Goal: Check status: Check status

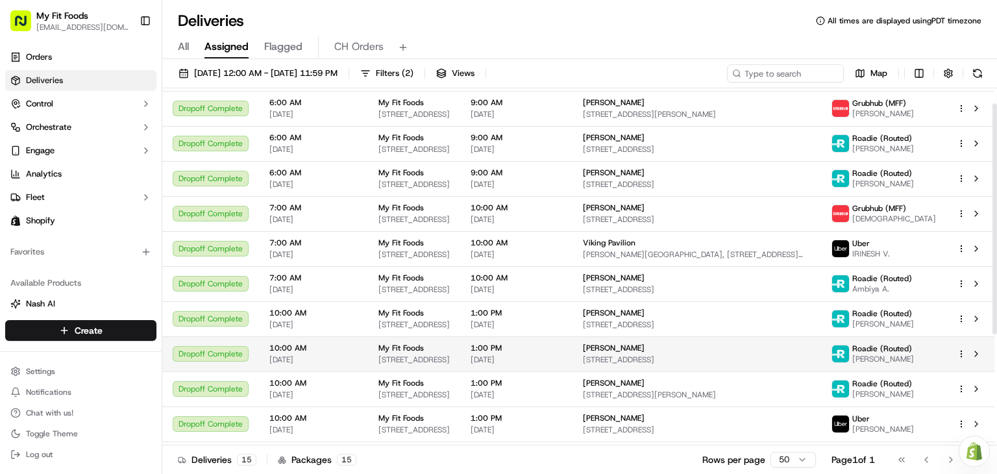
scroll to position [23, 0]
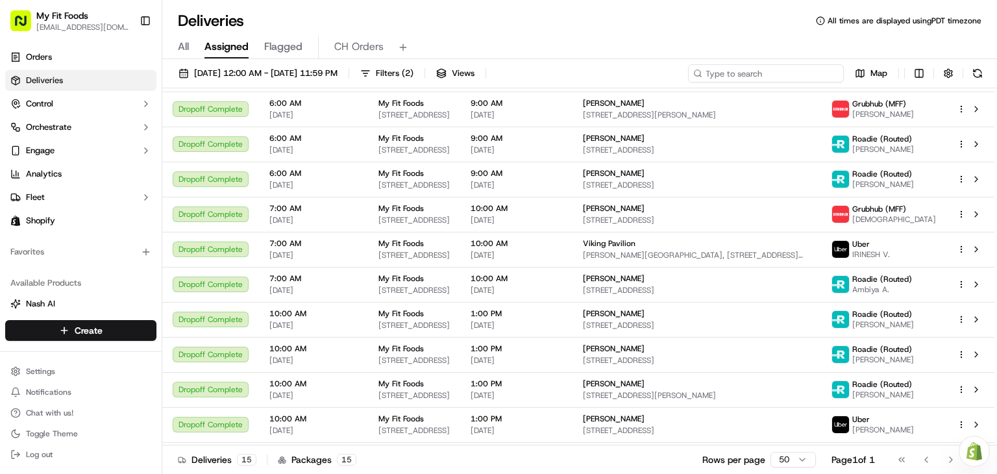
click at [770, 70] on input at bounding box center [766, 73] width 156 height 18
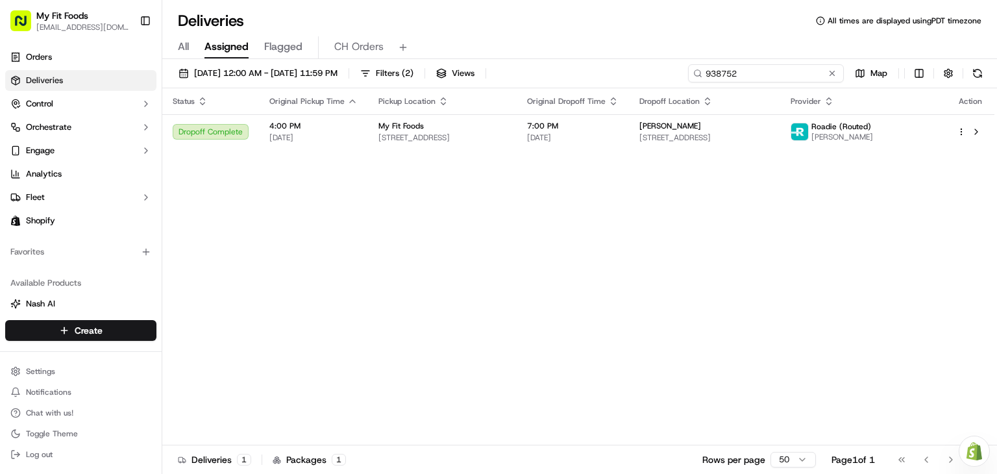
type input "938752"
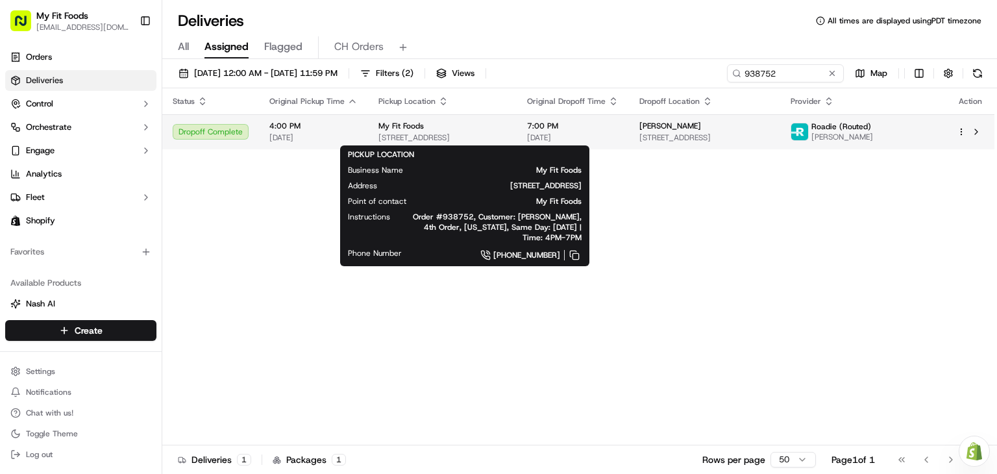
click at [506, 134] on span "[STREET_ADDRESS]" at bounding box center [442, 137] width 128 height 10
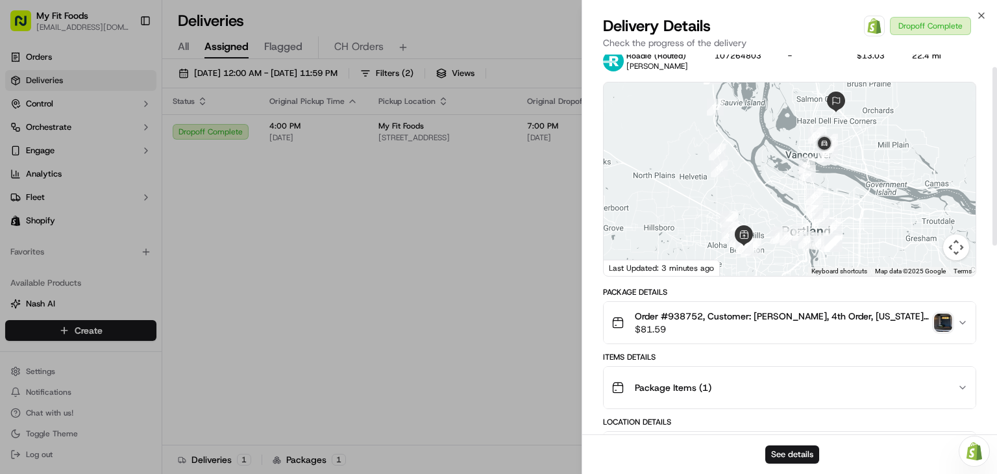
scroll to position [28, 0]
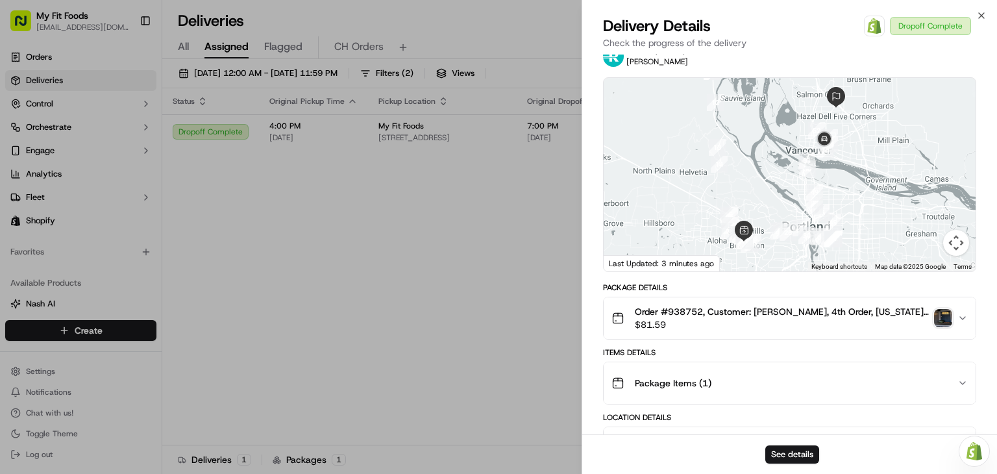
click at [947, 314] on img "button" at bounding box center [943, 318] width 18 height 18
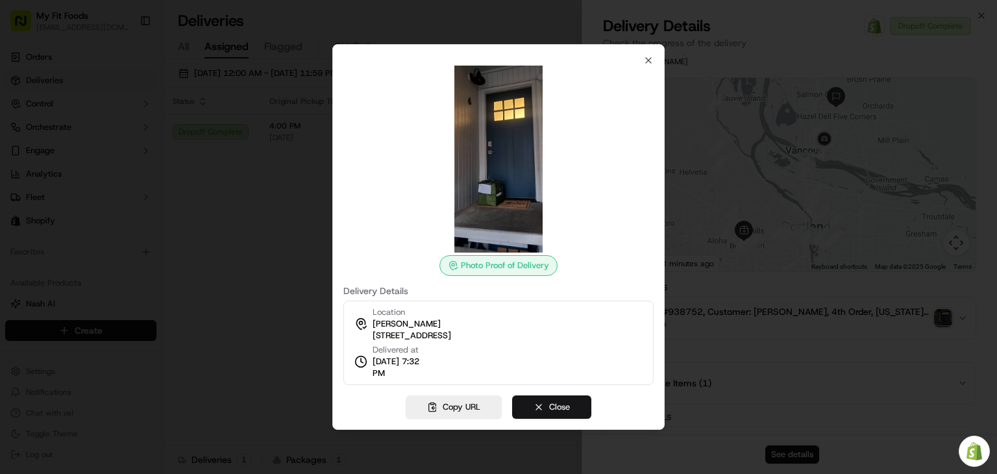
click at [539, 413] on button "Close" at bounding box center [551, 406] width 79 height 23
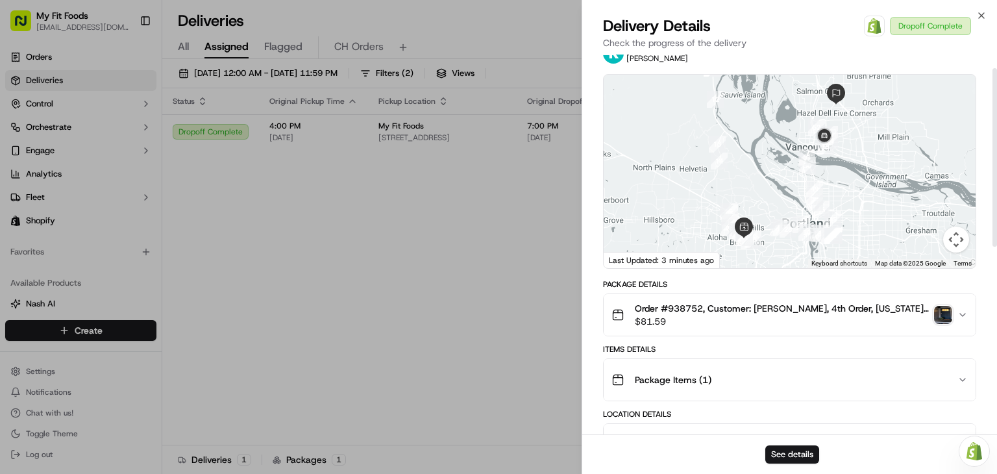
scroll to position [29, 0]
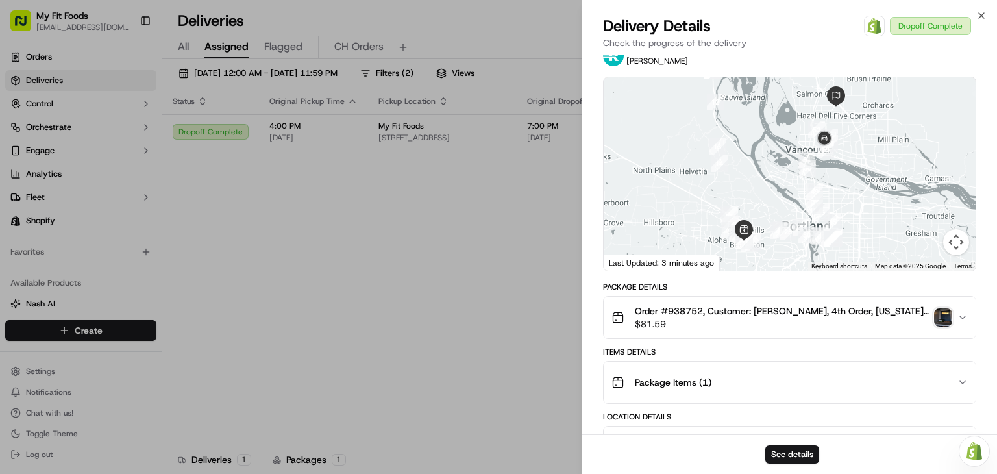
click at [945, 318] on img "button" at bounding box center [943, 317] width 18 height 18
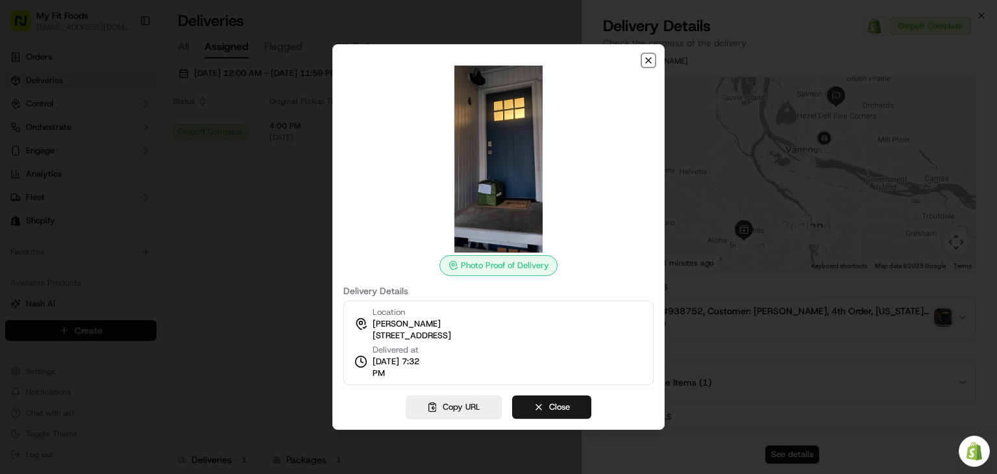
click at [649, 64] on icon "button" at bounding box center [648, 60] width 10 height 10
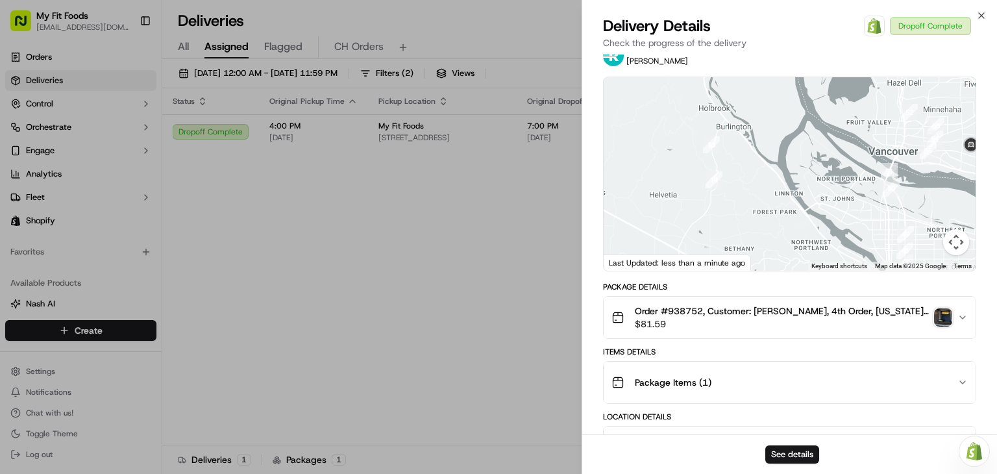
scroll to position [0, 0]
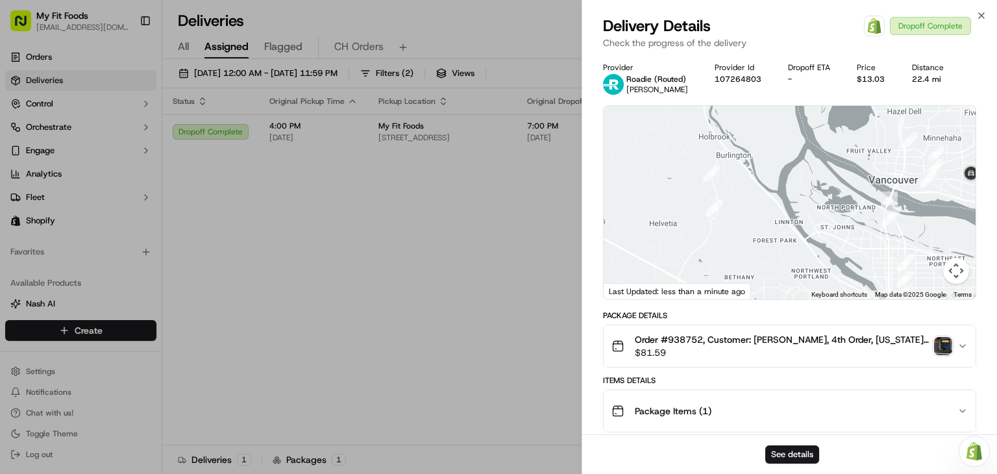
click at [946, 346] on img "button" at bounding box center [943, 346] width 18 height 18
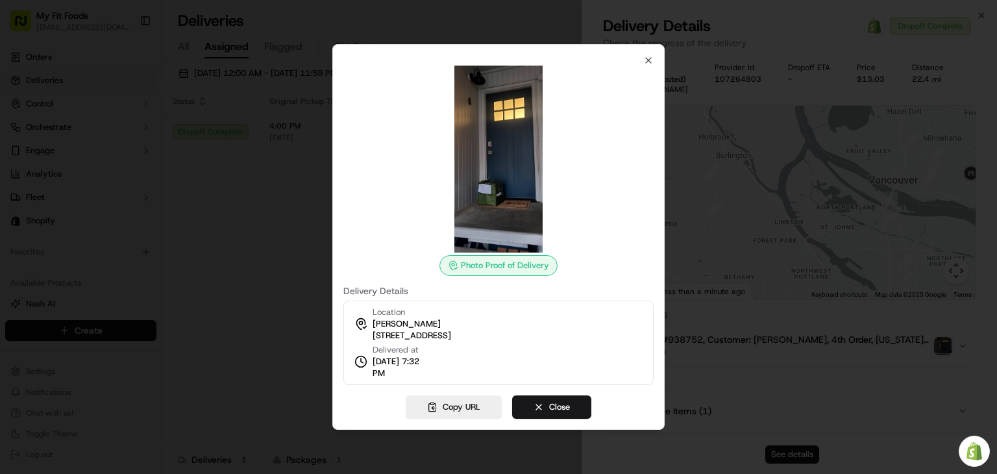
click at [740, 262] on div at bounding box center [498, 237] width 997 height 474
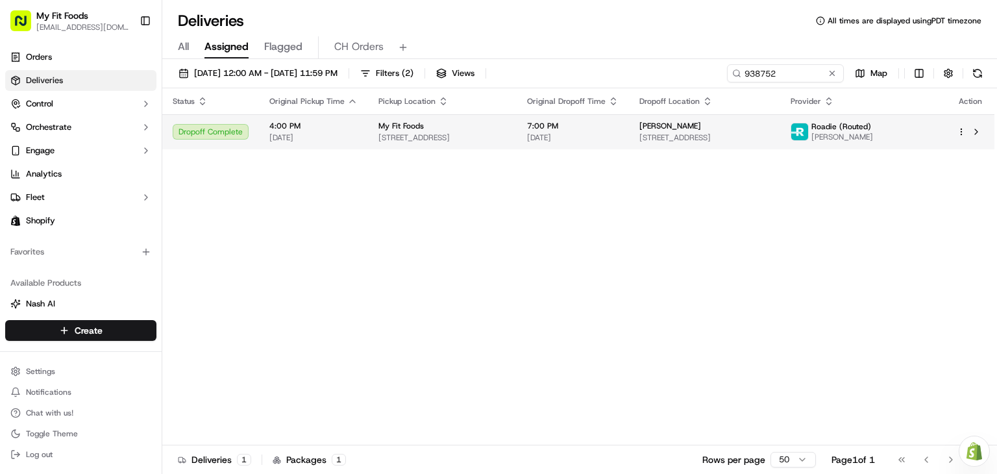
click at [780, 143] on td "[PERSON_NAME] [STREET_ADDRESS]" at bounding box center [704, 131] width 151 height 35
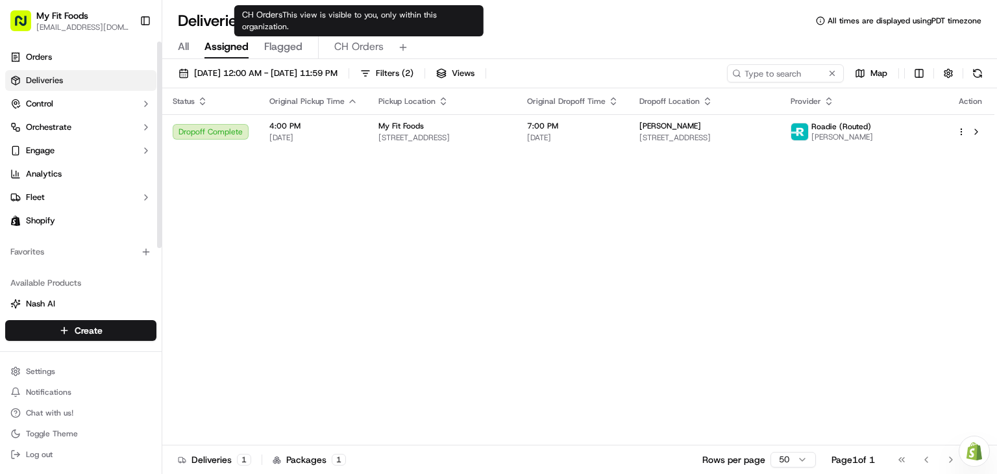
click at [366, 48] on span "CH Orders" at bounding box center [358, 47] width 49 height 16
